Goal: Information Seeking & Learning: Check status

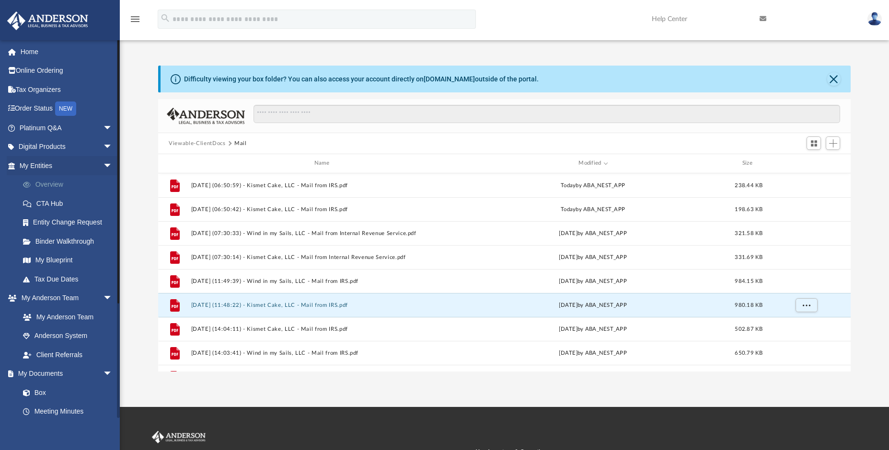
scroll to position [211, 685]
click at [51, 185] on link "Overview" at bounding box center [70, 184] width 114 height 19
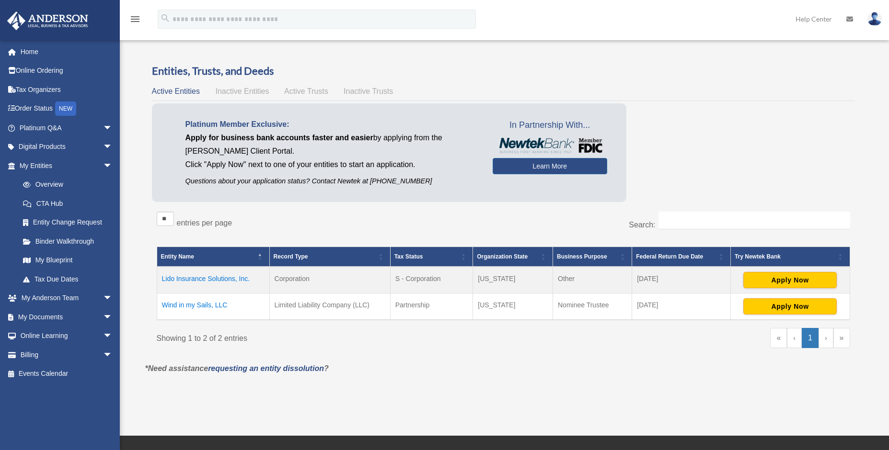
click at [756, 256] on div "Try Newtek Bank" at bounding box center [785, 256] width 101 height 11
click at [37, 127] on link "Platinum Q&A arrow_drop_down" at bounding box center [67, 127] width 120 height 19
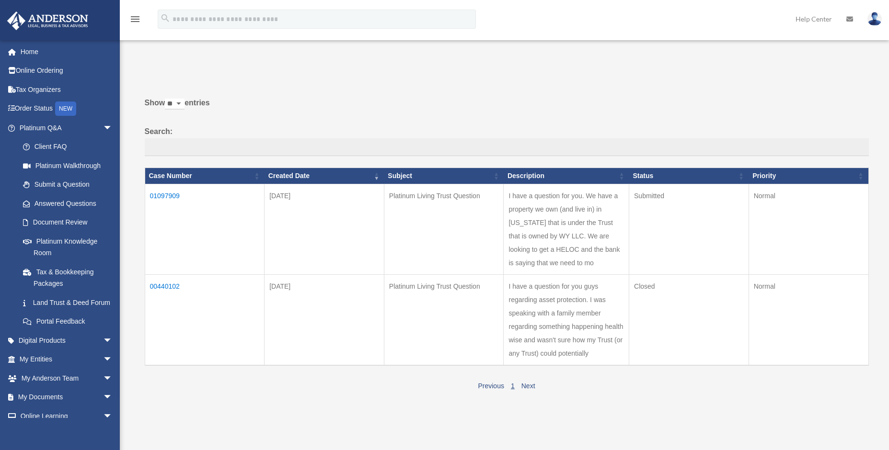
click at [163, 193] on td "01097909" at bounding box center [205, 229] width 120 height 91
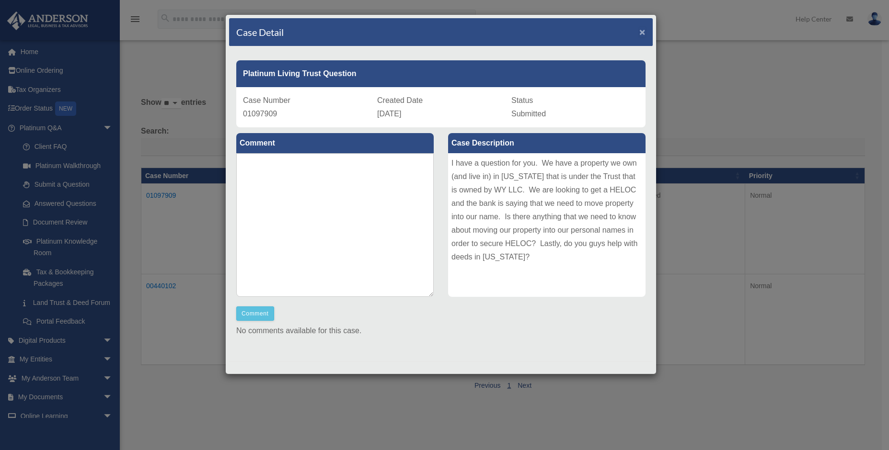
click at [639, 32] on span "×" at bounding box center [642, 31] width 6 height 11
